Goal: Task Accomplishment & Management: Use online tool/utility

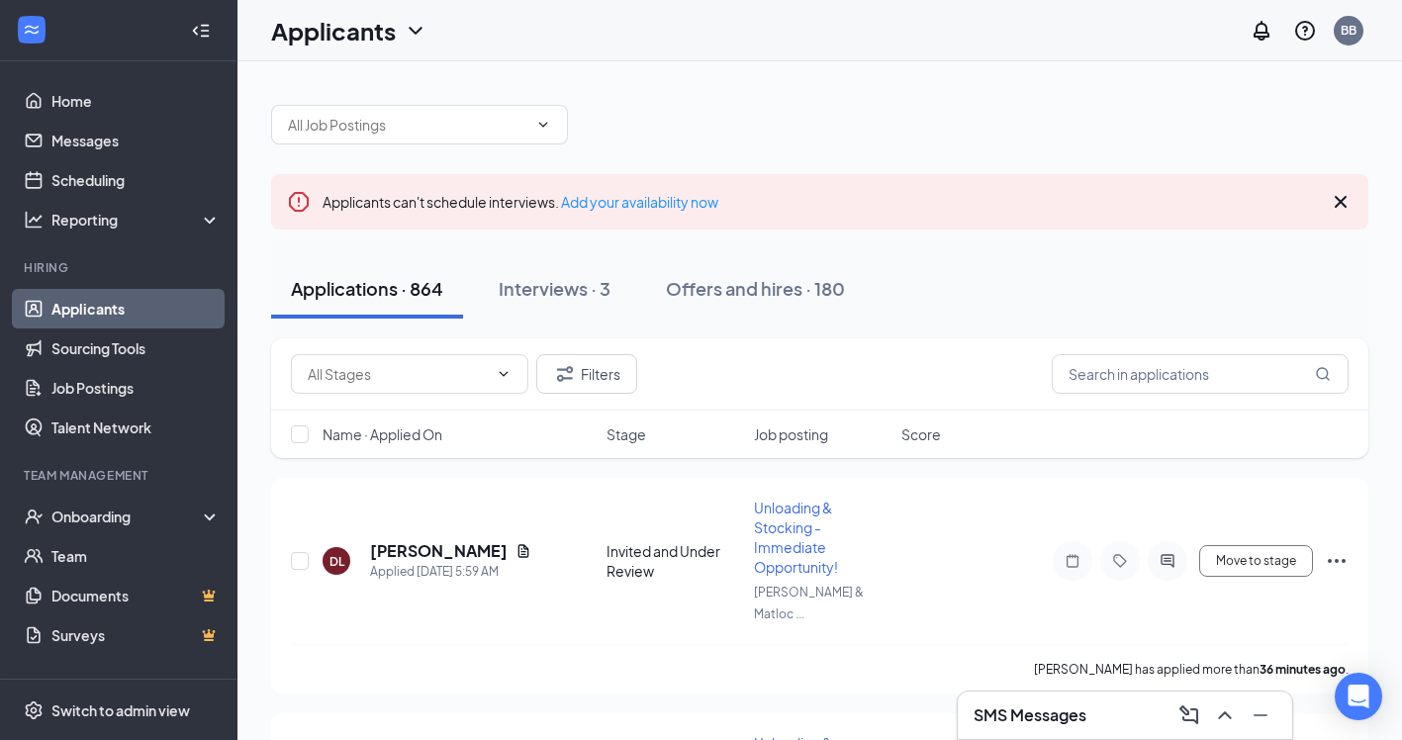
click at [1044, 717] on h3 "SMS Messages" at bounding box center [1030, 716] width 113 height 22
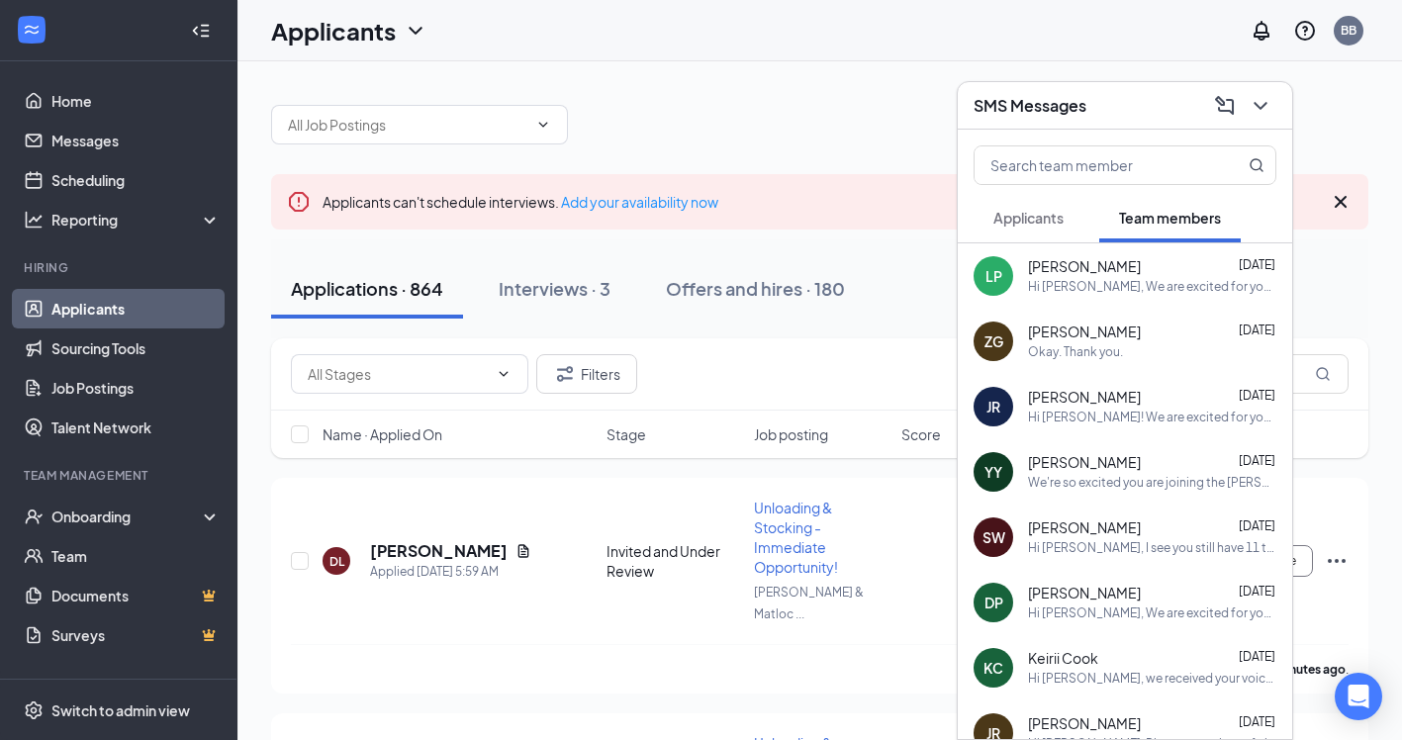
click at [1082, 281] on div "Hi Laurissa, We are excited for you to begin here! Is there a day this week you…" at bounding box center [1152, 287] width 248 height 17
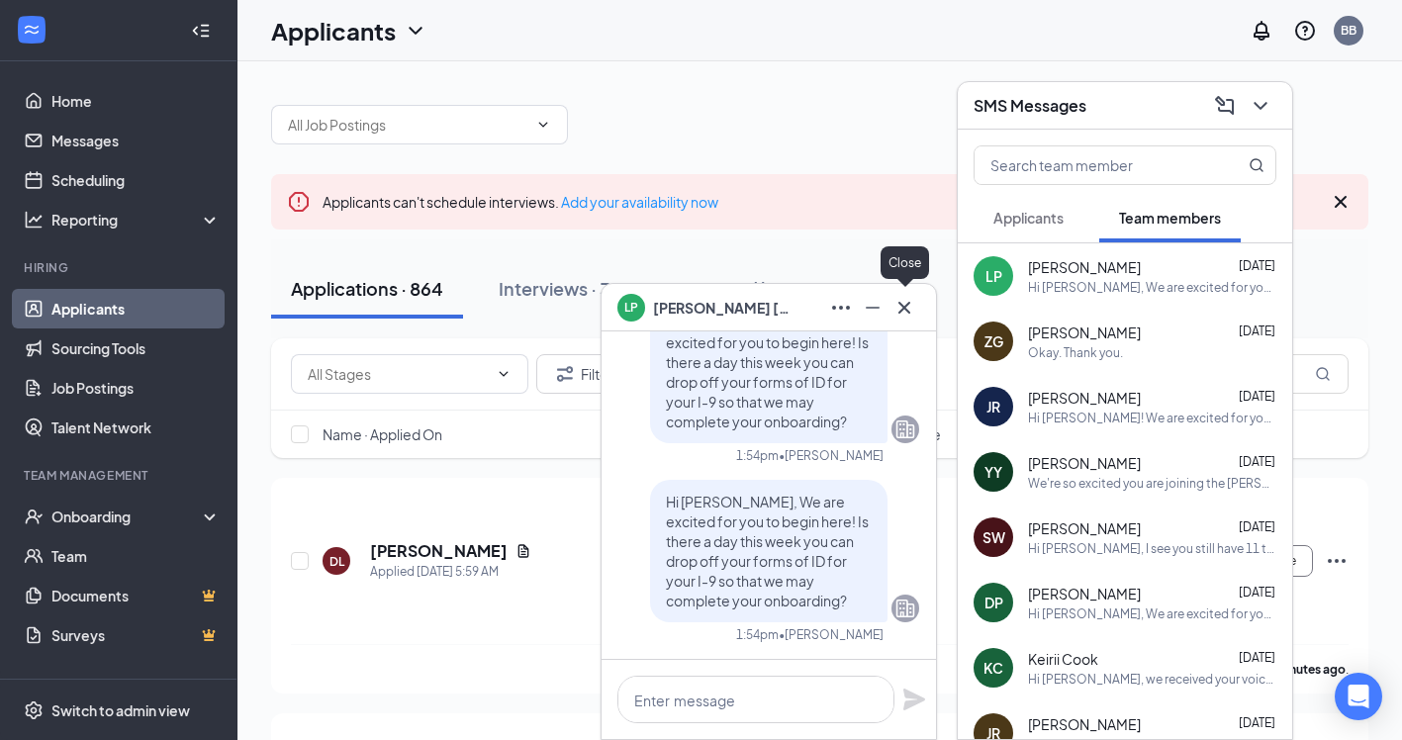
click at [904, 316] on icon "Cross" at bounding box center [905, 308] width 24 height 24
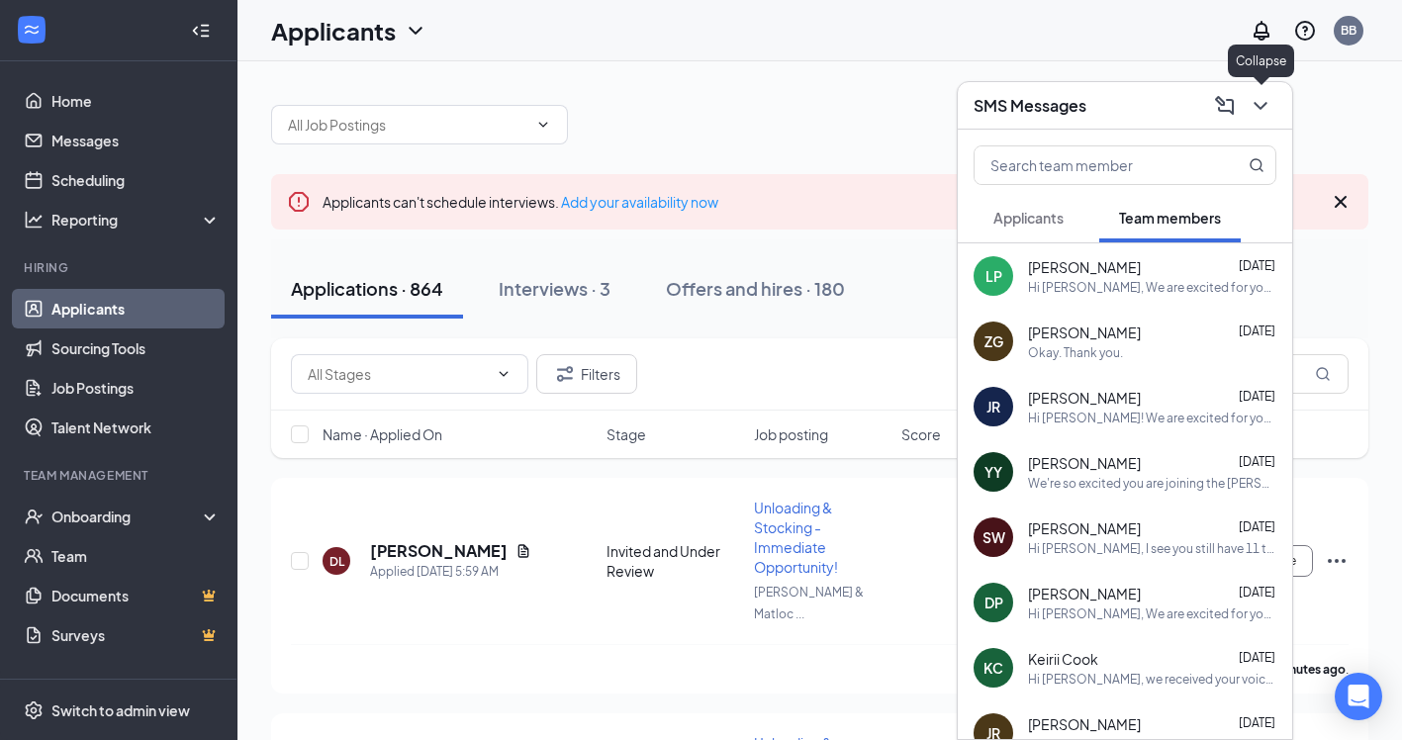
click at [1258, 99] on icon "ChevronDown" at bounding box center [1261, 106] width 24 height 24
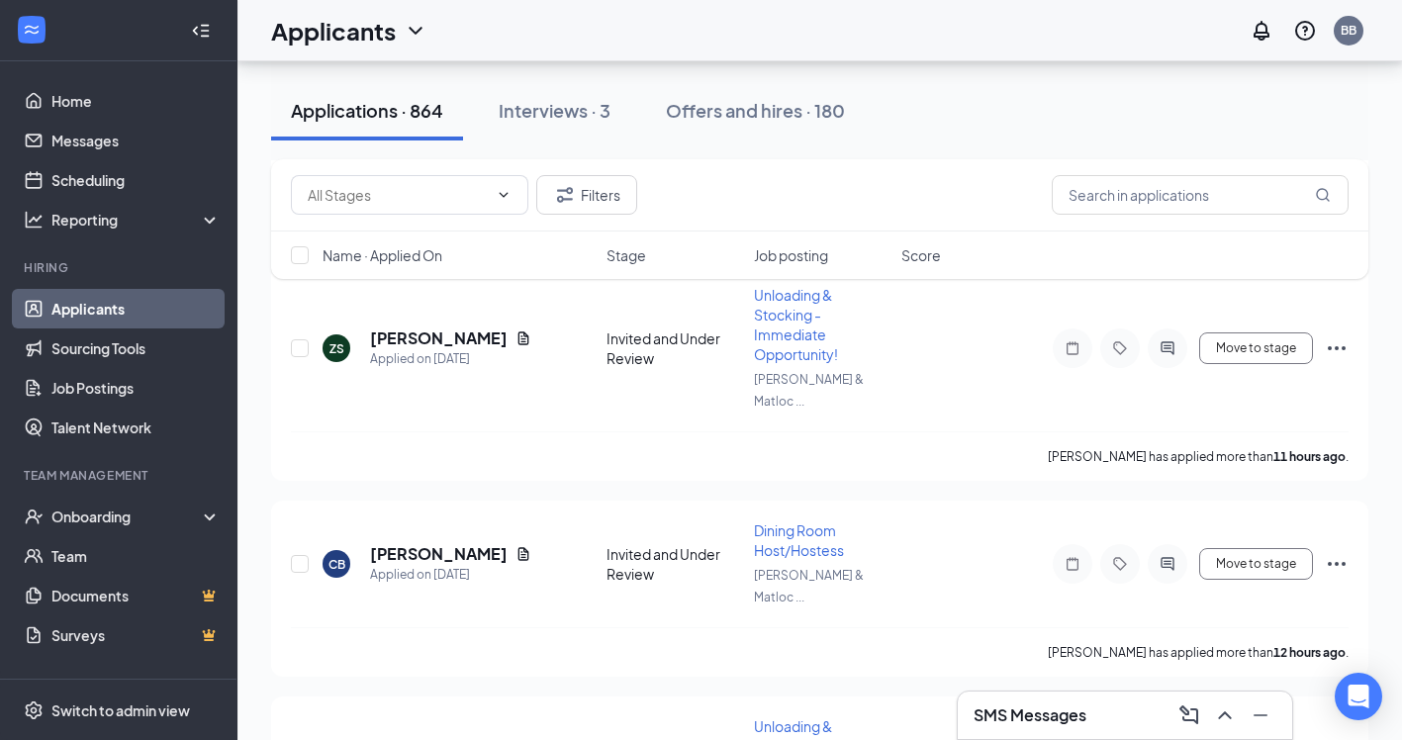
scroll to position [3014, 0]
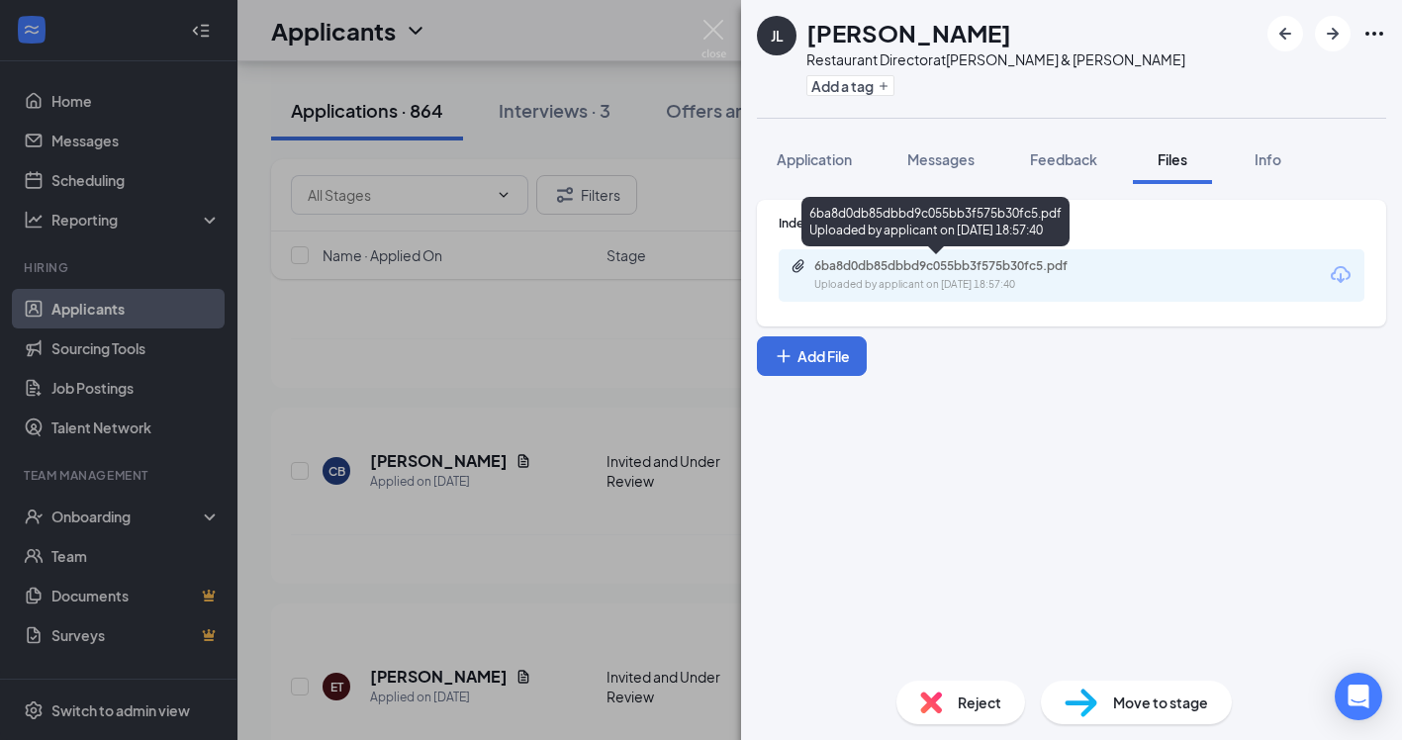
click at [884, 266] on div "6ba8d0db85dbbd9c055bb3f575b30fc5.pdf" at bounding box center [952, 266] width 277 height 16
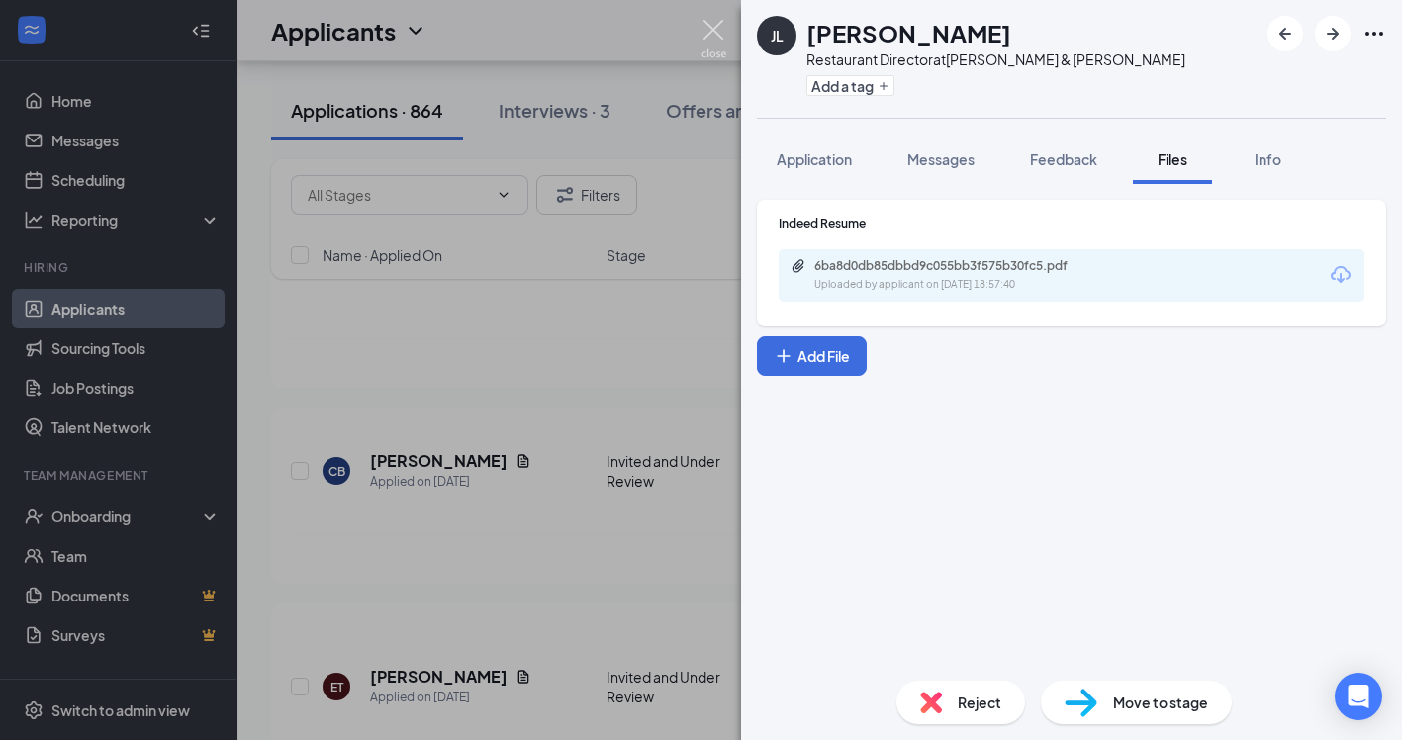
click at [716, 29] on img at bounding box center [714, 39] width 25 height 39
